Goal: Information Seeking & Learning: Check status

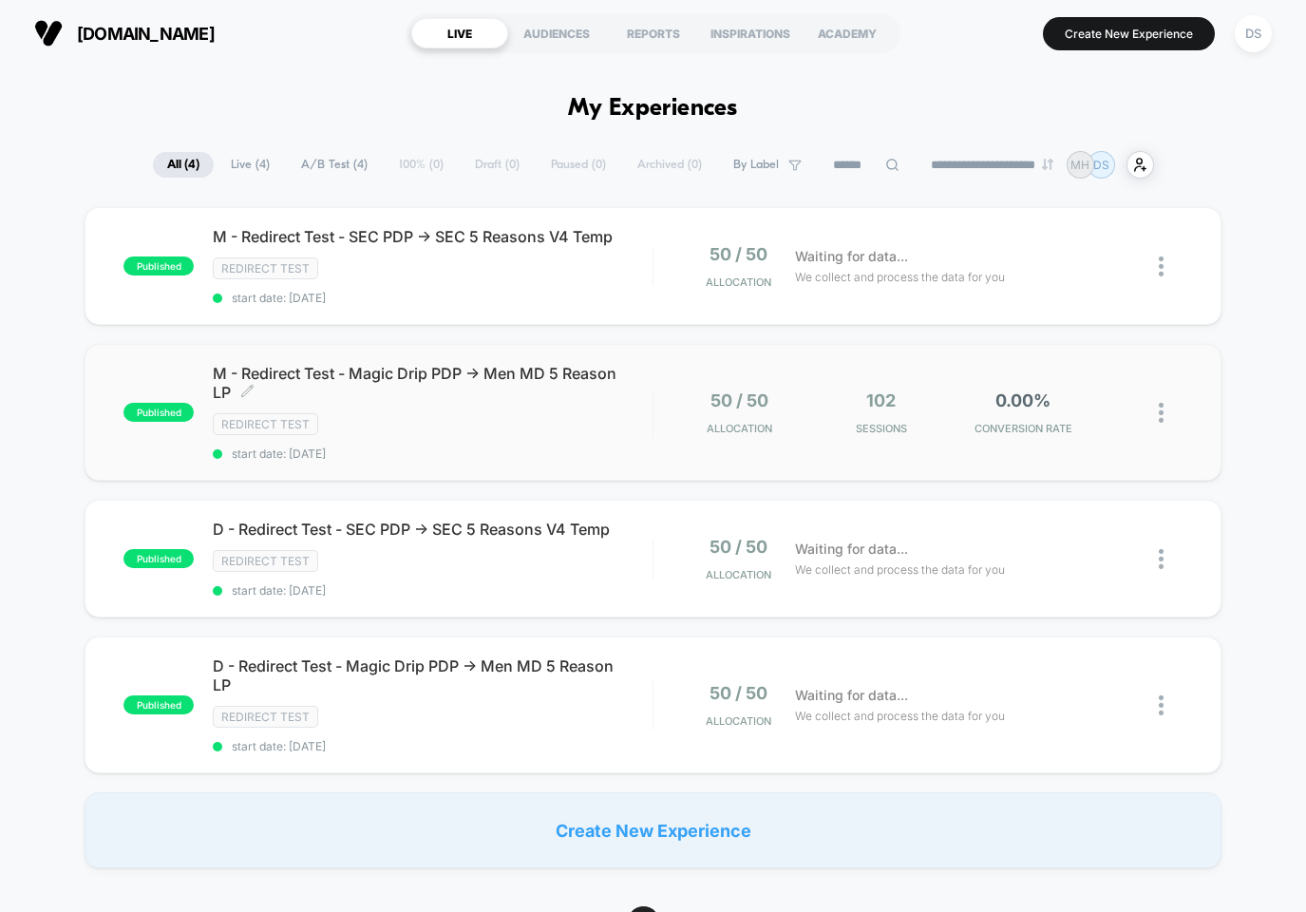
click at [504, 409] on div "M - Redirect Test - Magic Drip PDP -> Men MD 5 Reason LP Click to edit experien…" at bounding box center [432, 412] width 439 height 97
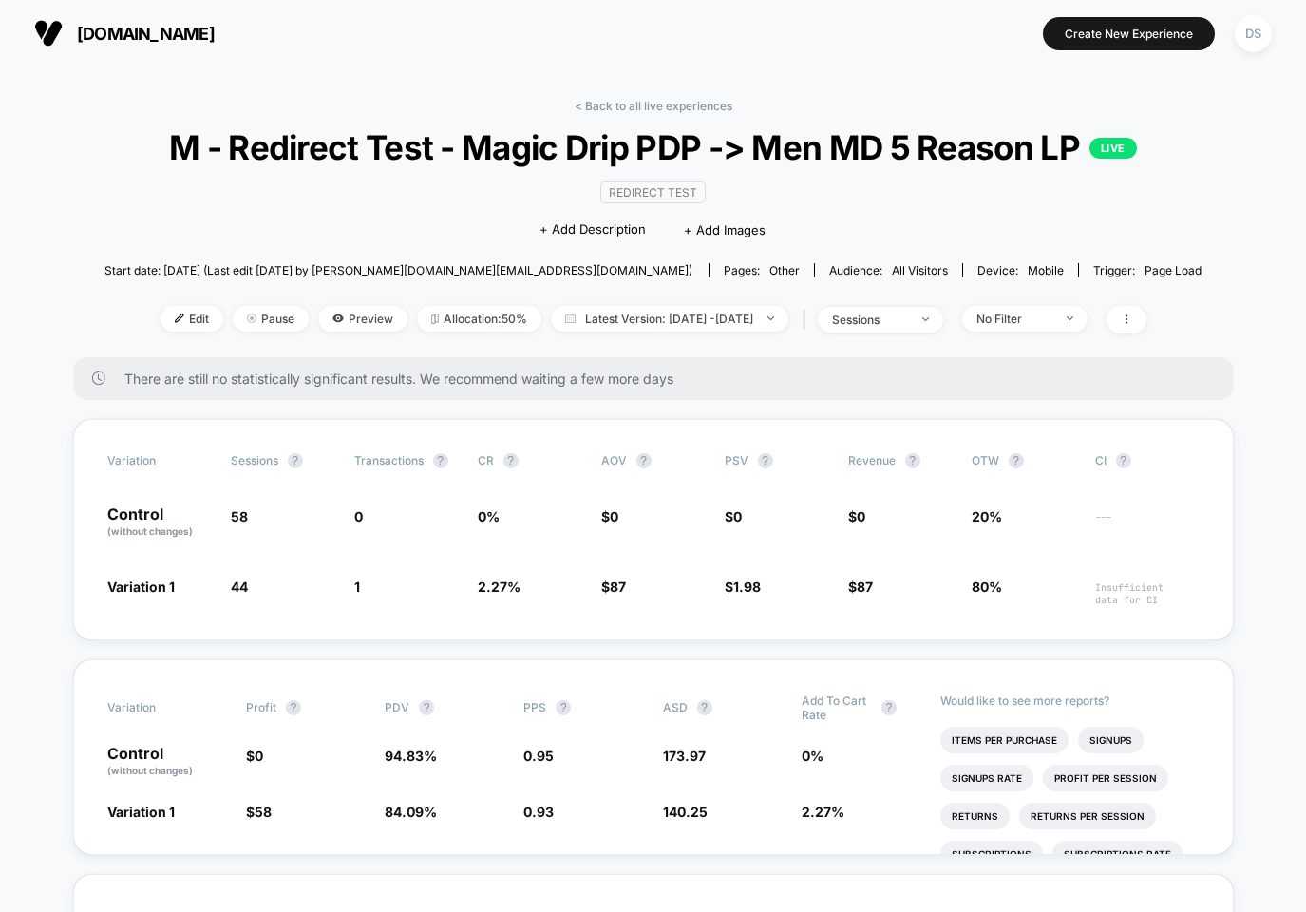
click at [597, 117] on div "< Back to all live experiences M - Redirect Test - Magic Drip PDP -> Men MD 5 R…" at bounding box center [654, 228] width 1098 height 258
click at [598, 113] on div "< Back to all live experiences M - Redirect Test - Magic Drip PDP -> Men MD 5 R…" at bounding box center [654, 228] width 1098 height 258
click at [598, 108] on link "< Back to all live experiences" at bounding box center [654, 106] width 158 height 14
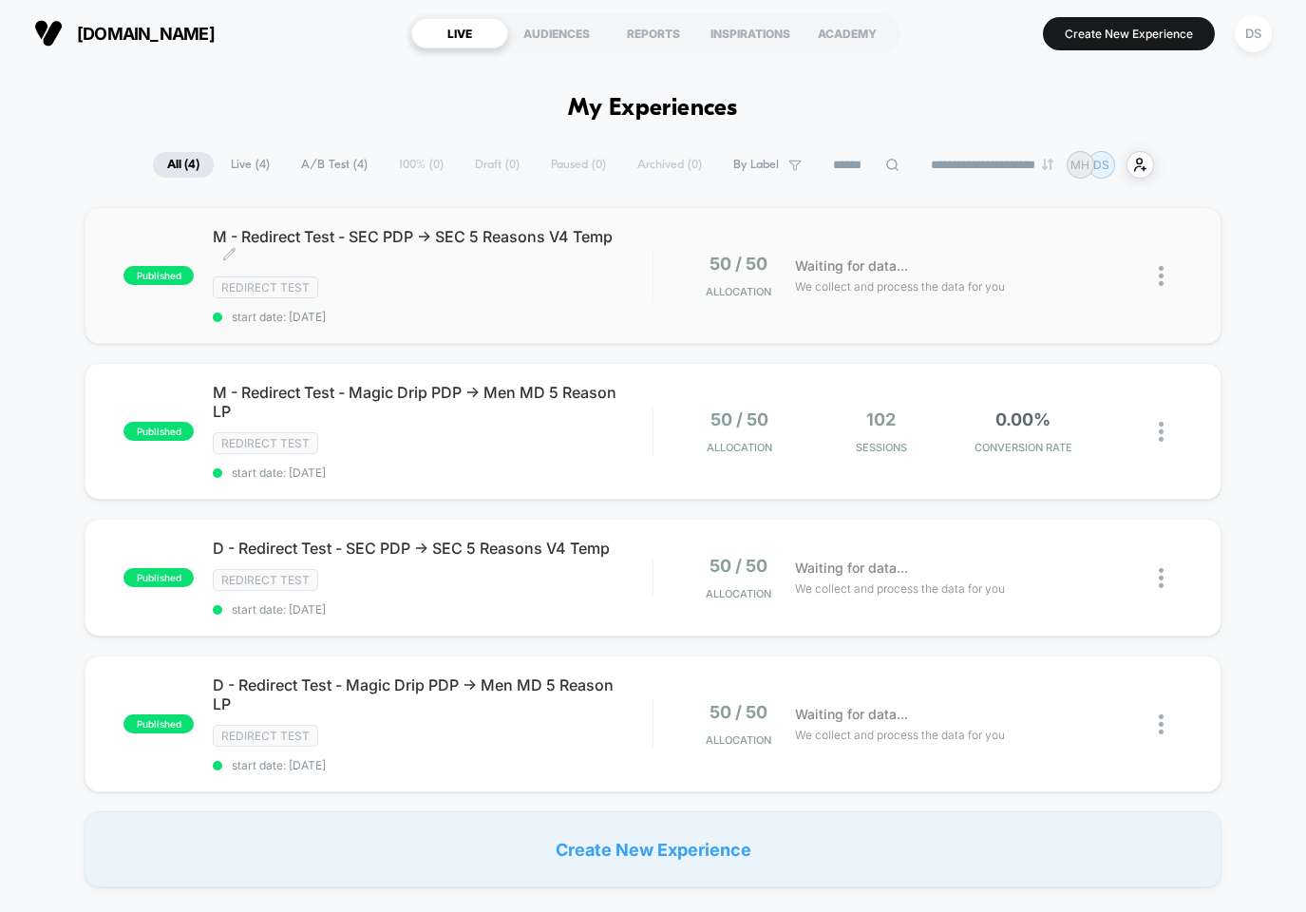
click at [562, 263] on span "M - Redirect Test - SEC PDP -> SEC 5 Reasons V4 Temp Click to edit experience d…" at bounding box center [432, 246] width 439 height 38
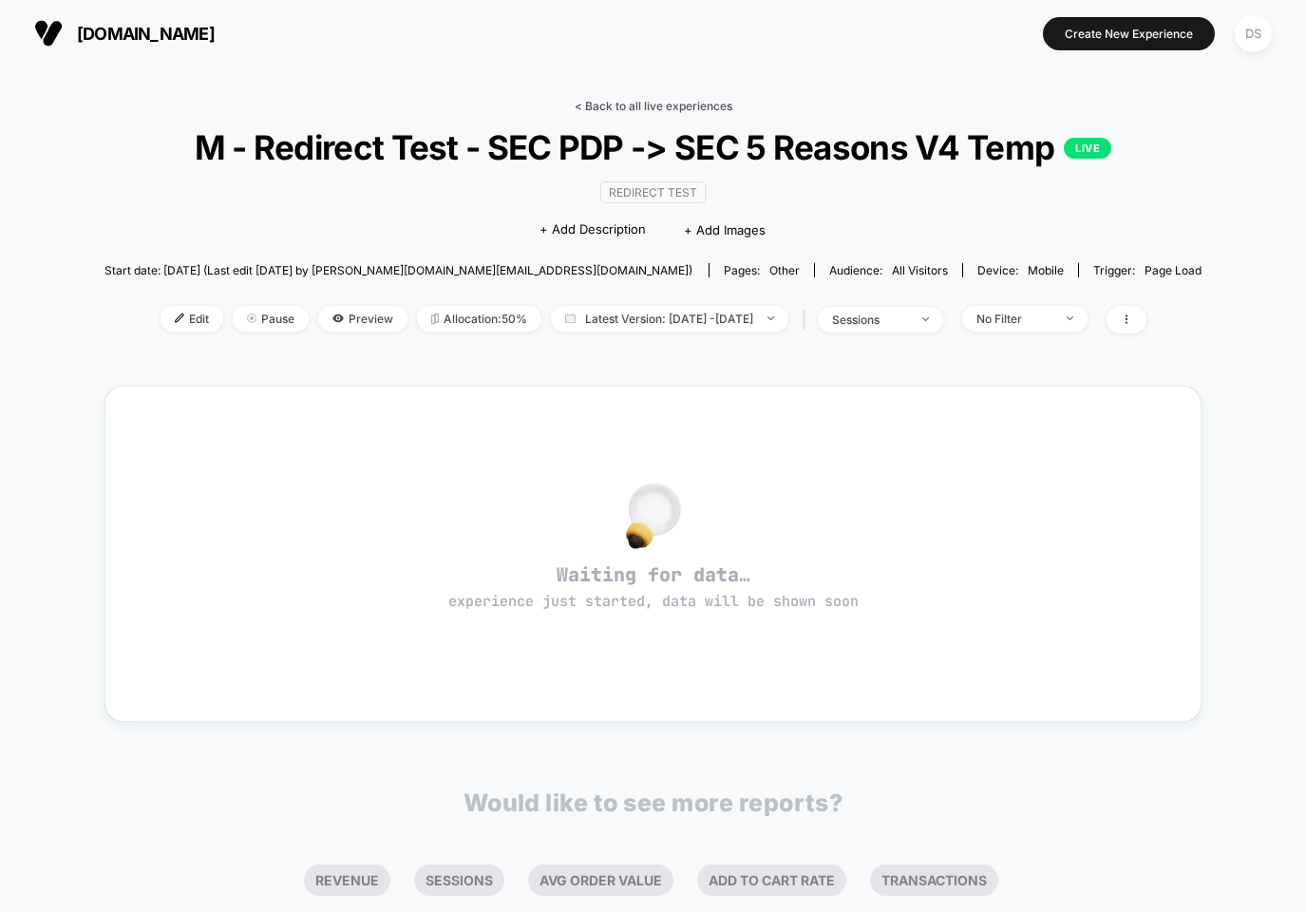
click at [588, 111] on div "< Back to all live experiences M - Redirect Test - SEC PDP -> SEC 5 Reasons V4 …" at bounding box center [654, 228] width 1098 height 258
click at [588, 104] on link "< Back to all live experiences" at bounding box center [654, 106] width 158 height 14
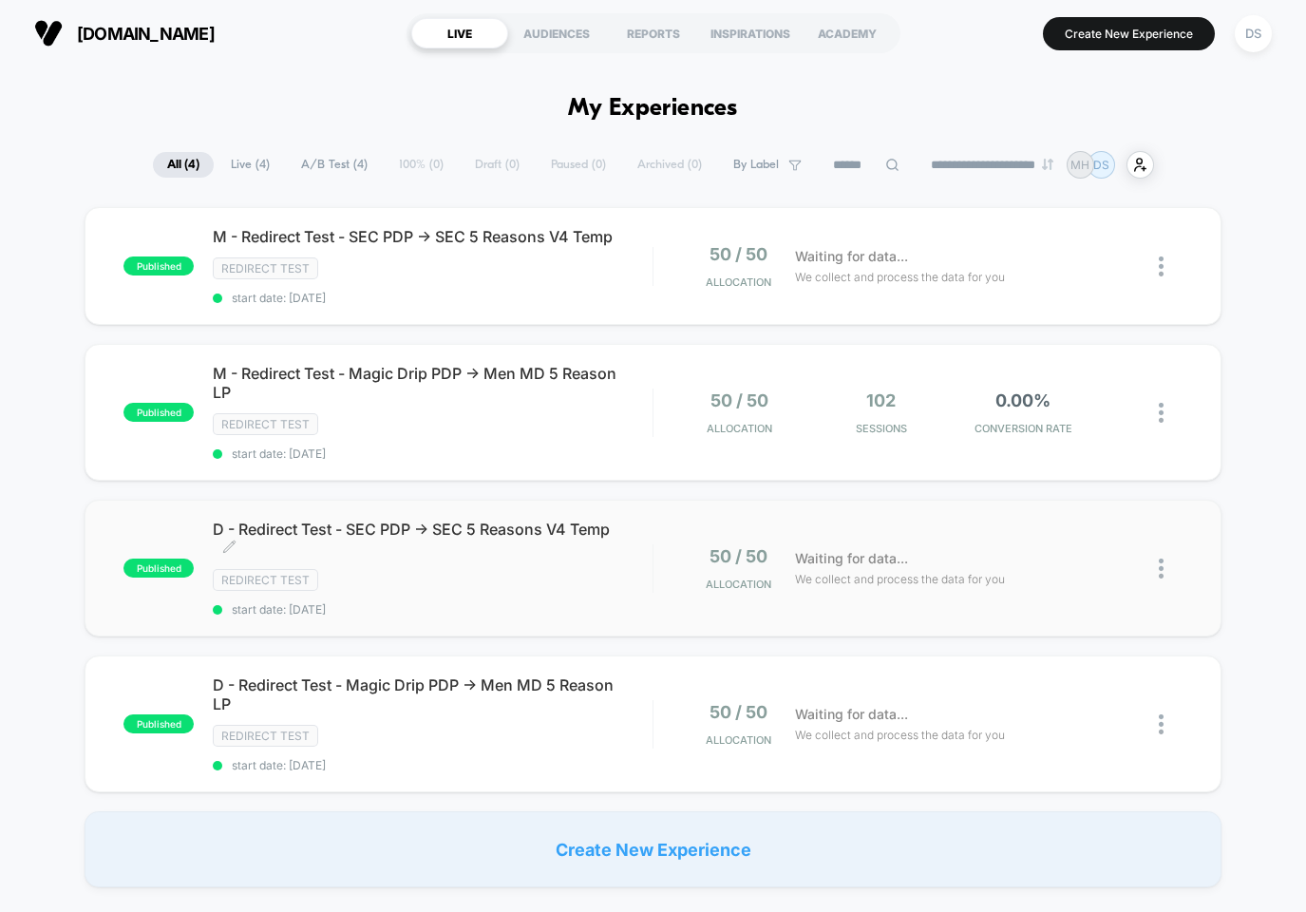
click at [601, 548] on span "D - Redirect Test - SEC PDP -> SEC 5 Reasons V4 Temp Click to edit experience d…" at bounding box center [432, 539] width 439 height 38
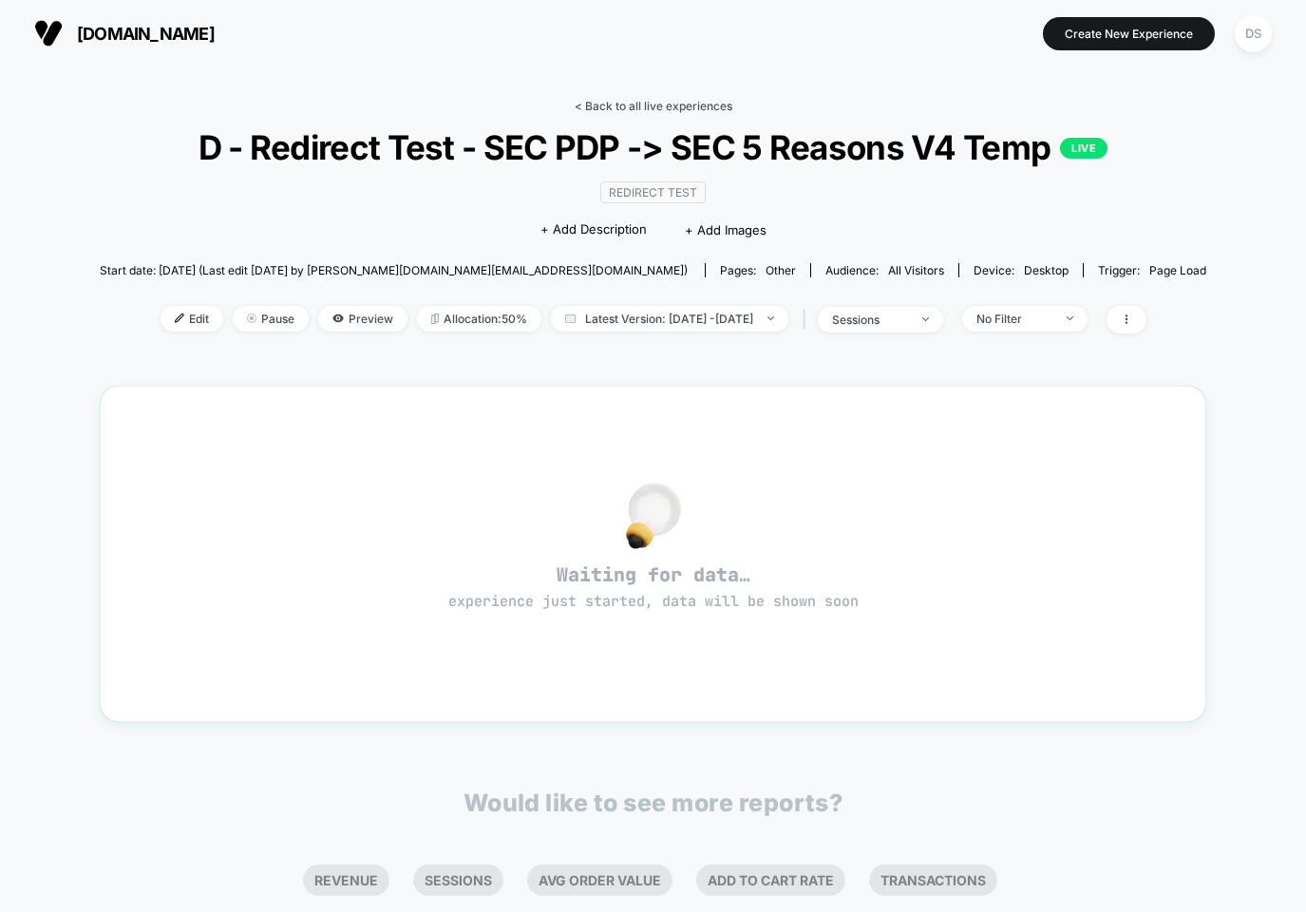
click at [596, 102] on link "< Back to all live experiences" at bounding box center [654, 106] width 158 height 14
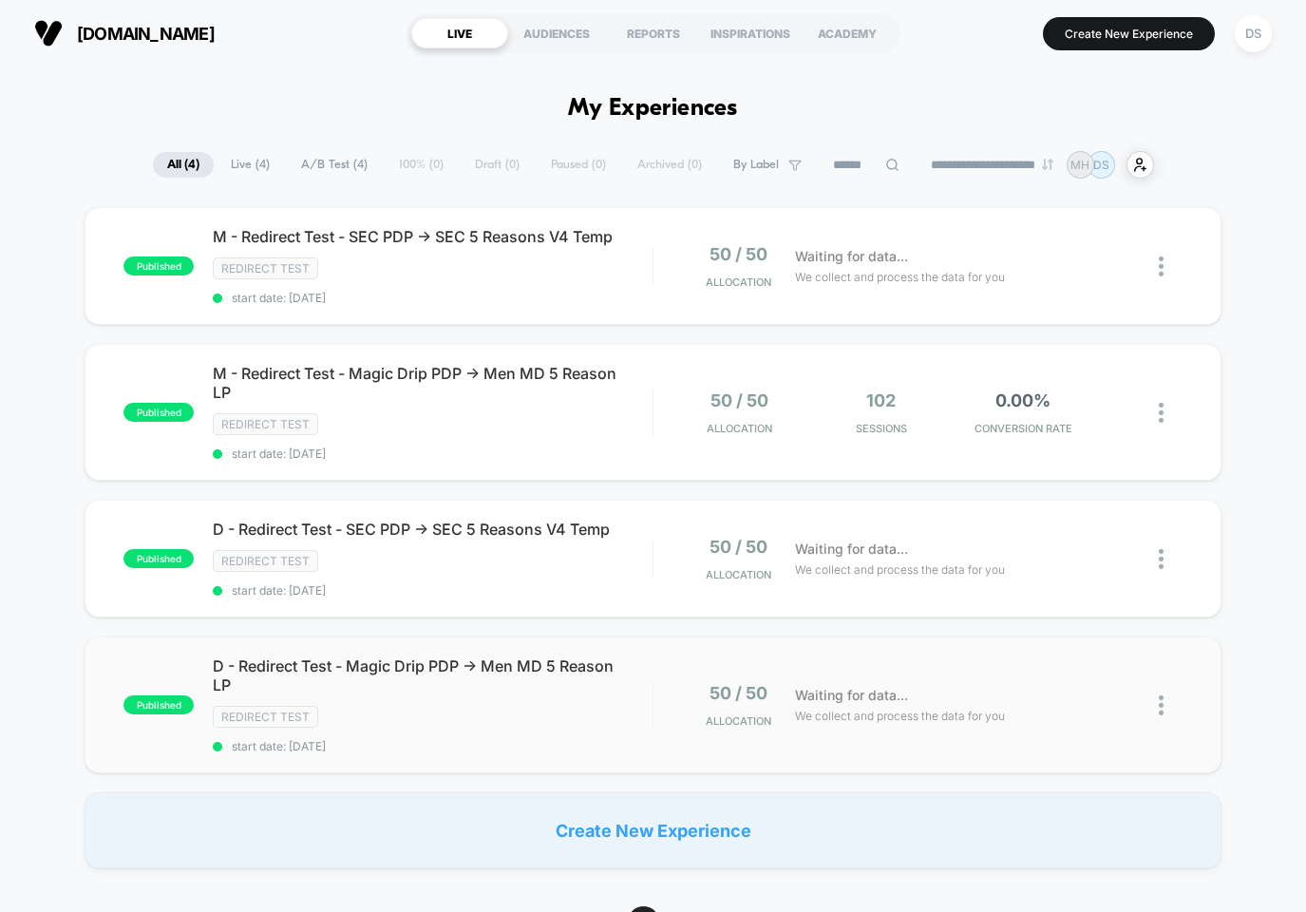
click at [642, 643] on div "published D - Redirect Test - Magic Drip PDP -> Men MD 5 Reason LP Redirect Tes…" at bounding box center [653, 705] width 1136 height 137
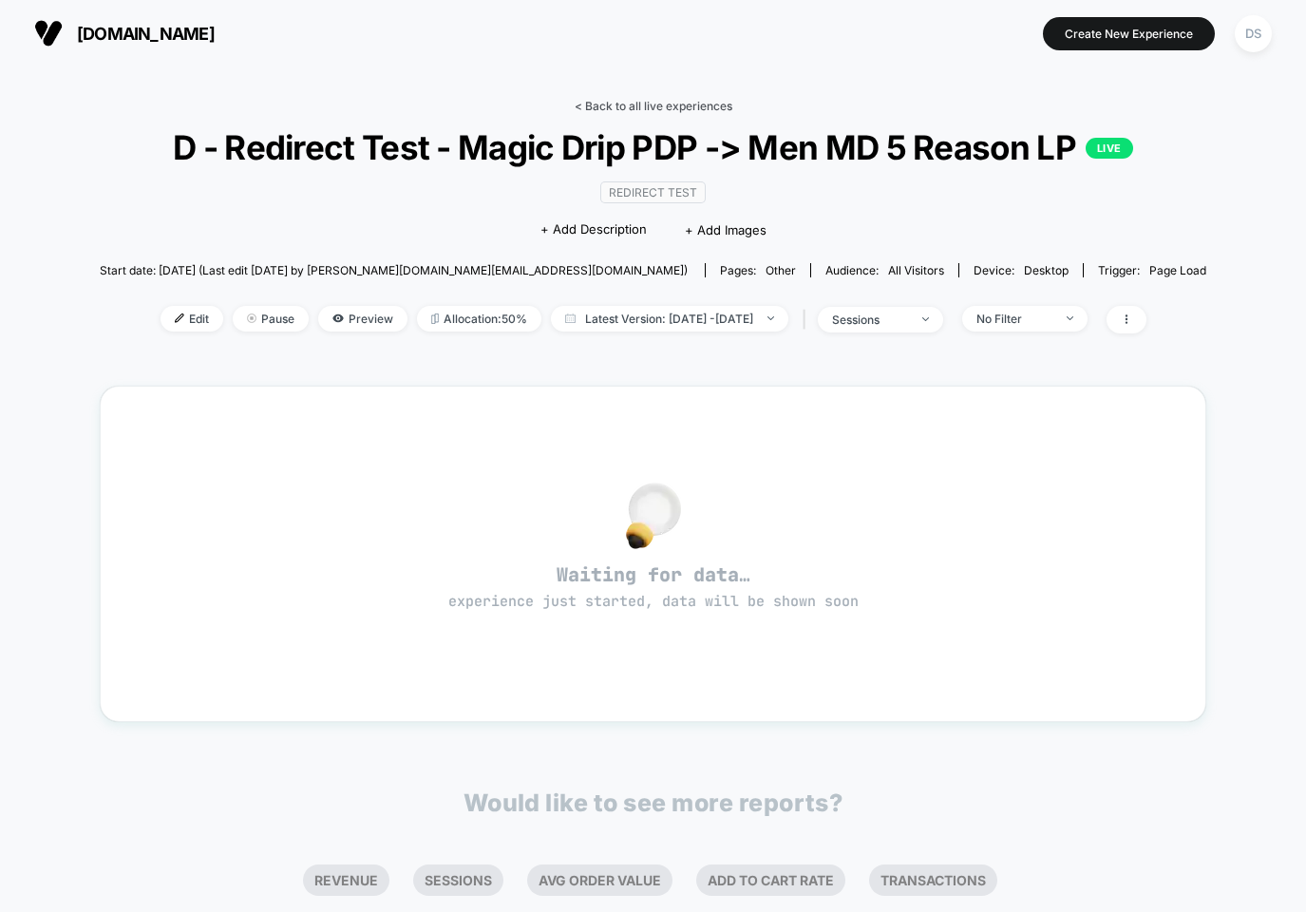
click at [606, 105] on link "< Back to all live experiences" at bounding box center [654, 106] width 158 height 14
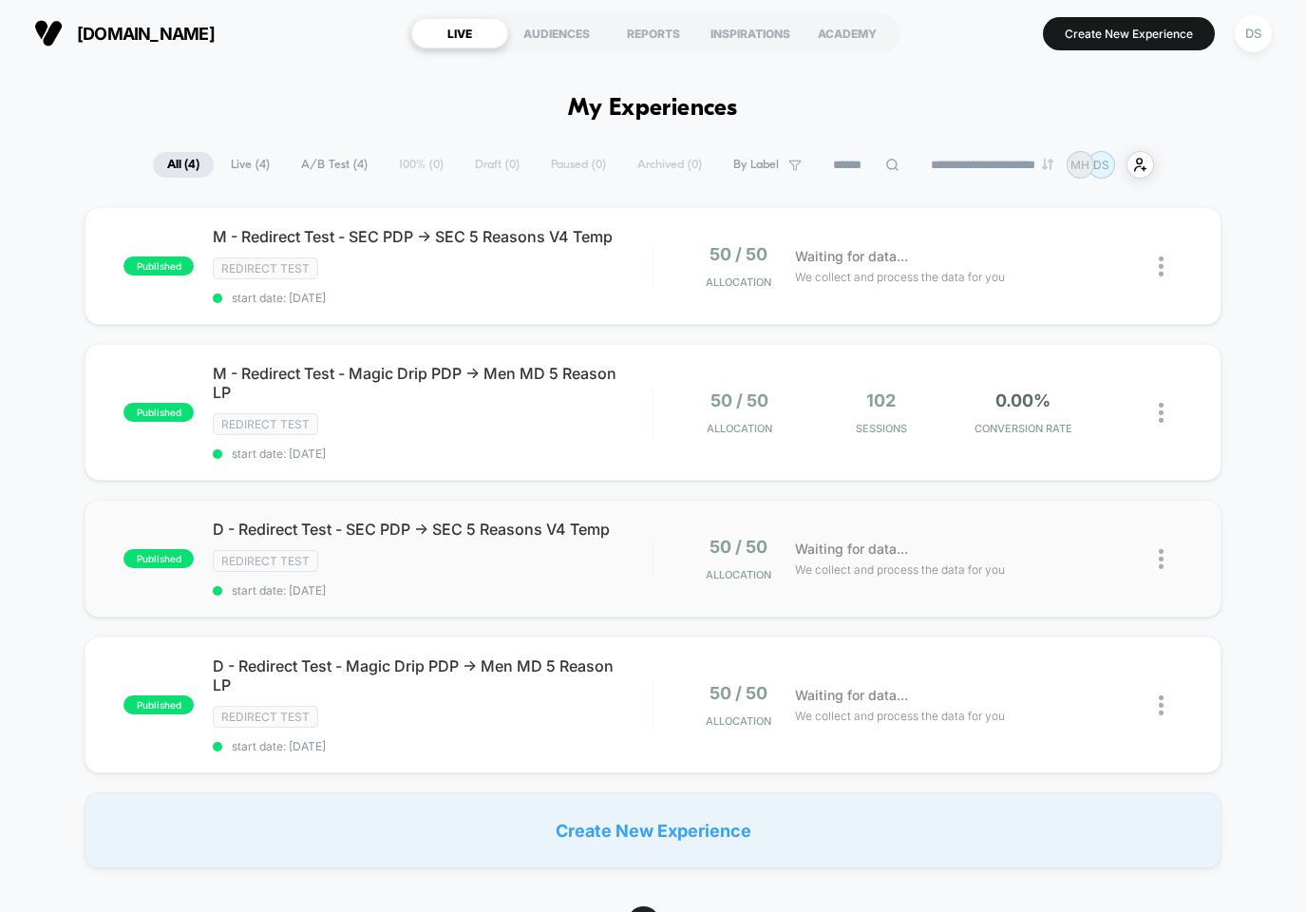
drag, startPoint x: 518, startPoint y: 187, endPoint x: 766, endPoint y: 603, distance: 484.4
drag, startPoint x: 690, startPoint y: 346, endPoint x: 739, endPoint y: 551, distance: 211.1
click at [680, 526] on div "published M - Redirect Test - SEC PDP -> SEC 5 Reasons V4 Temp Redirect Test st…" at bounding box center [653, 537] width 1306 height 661
drag, startPoint x: 1284, startPoint y: 791, endPoint x: 420, endPoint y: 143, distance: 1079.7
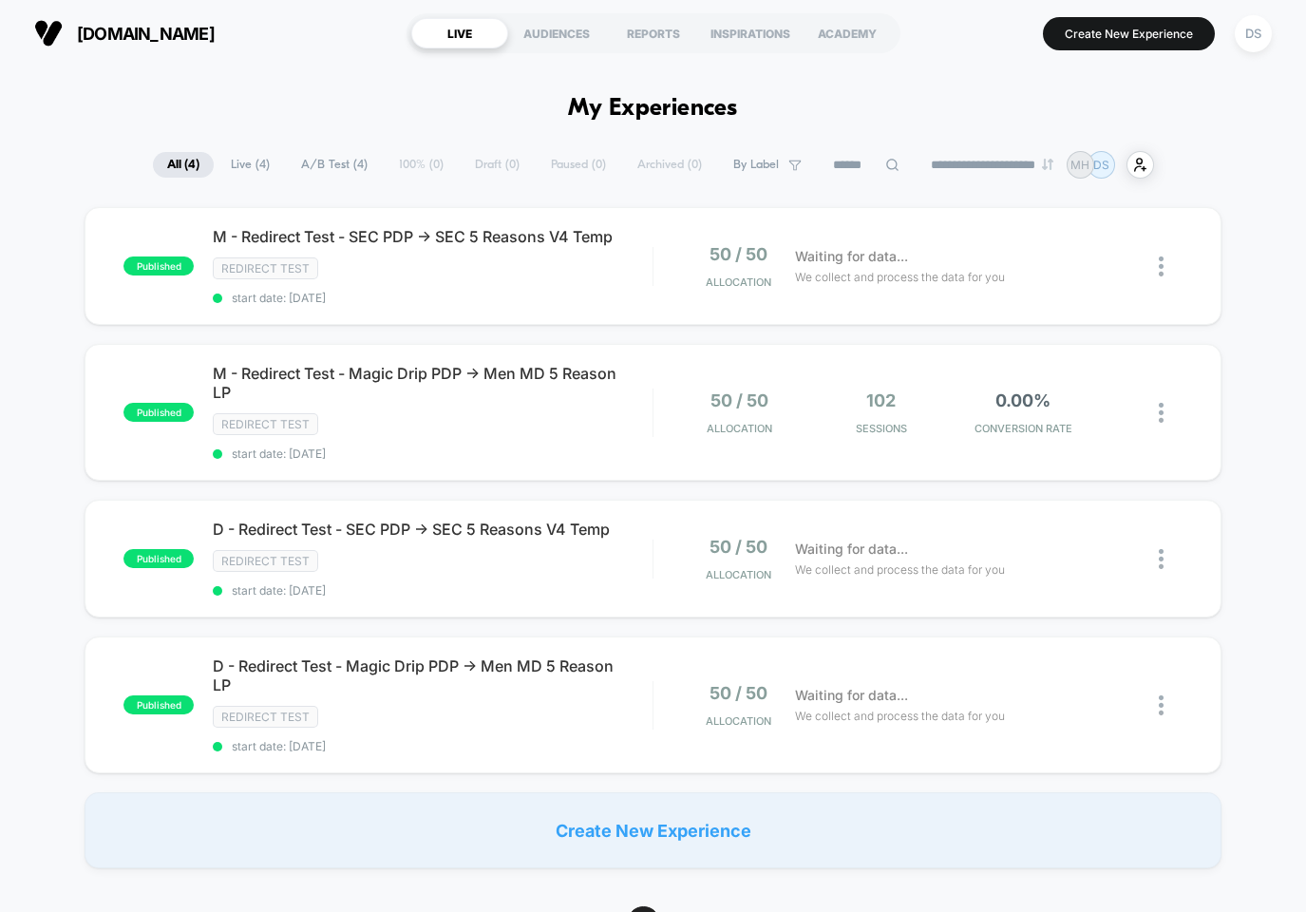
drag, startPoint x: 410, startPoint y: 162, endPoint x: 1026, endPoint y: 838, distance: 914.0
click at [654, 434] on div "published M - Redirect Test - Magic Drip PDP -> Men MD 5 Reason LP Redirect Tes…" at bounding box center [653, 412] width 1136 height 137
